Goal: Task Accomplishment & Management: Manage account settings

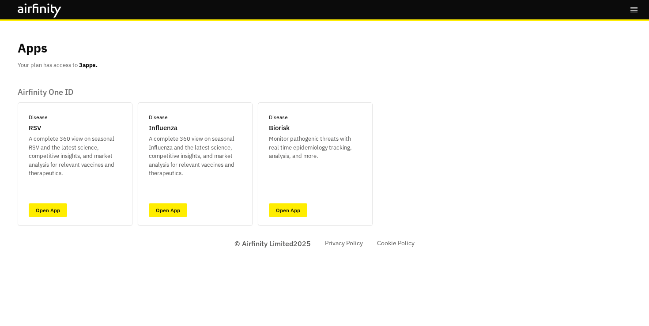
click at [633, 11] on icon "right-menu" at bounding box center [634, 9] width 9 height 9
click at [539, 70] on button "Logout" at bounding box center [573, 68] width 132 height 16
